Goal: Book appointment/travel/reservation

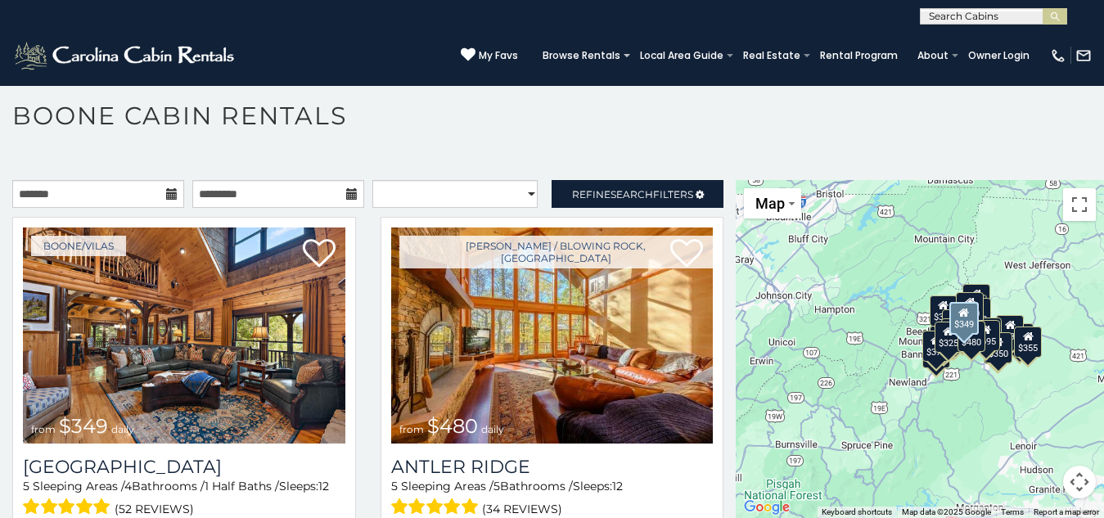
scroll to position [268, 0]
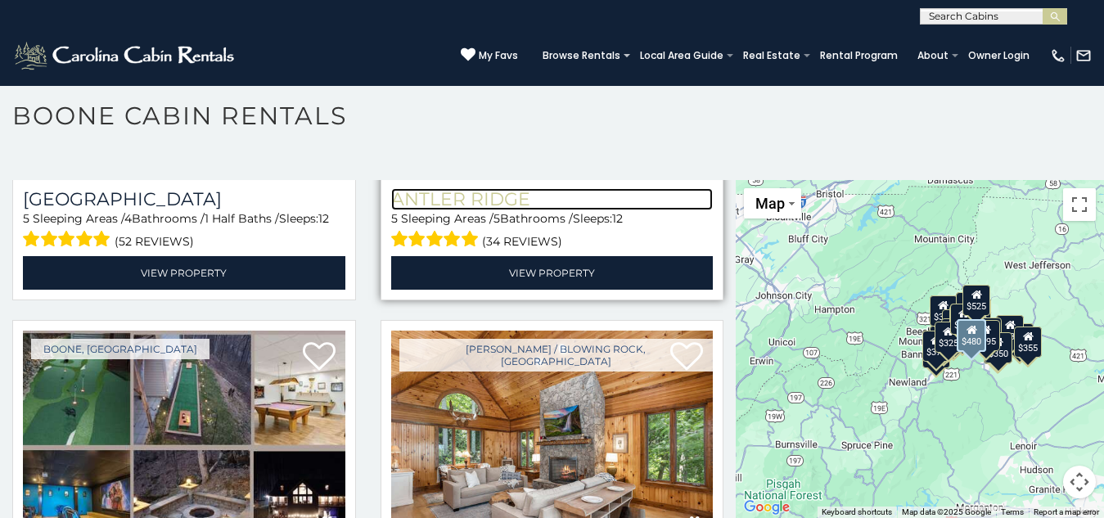
click at [469, 188] on h3 "Antler Ridge" at bounding box center [552, 199] width 322 height 22
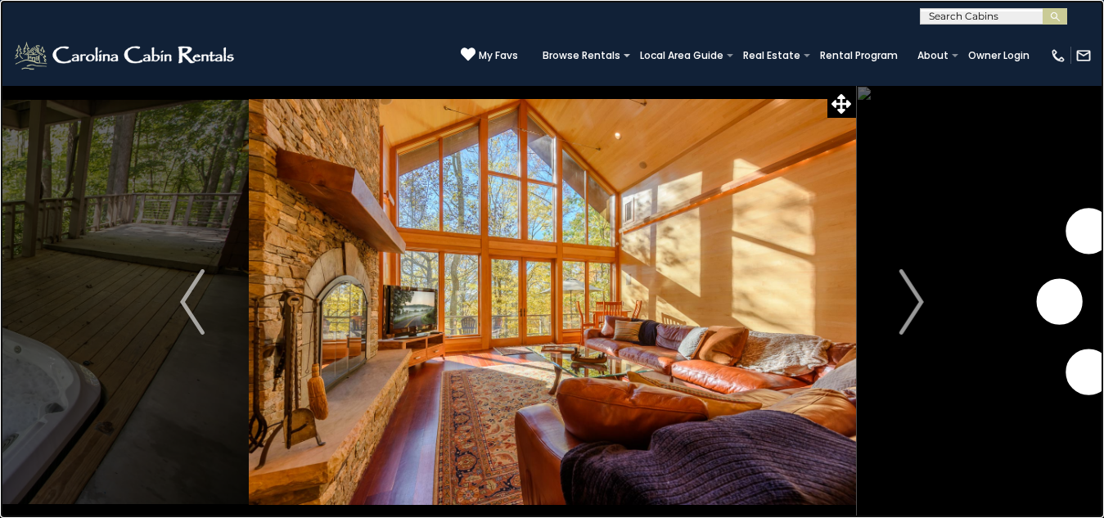
click at [333, 227] on link at bounding box center [552, 259] width 1104 height 518
